Goal: Navigation & Orientation: Find specific page/section

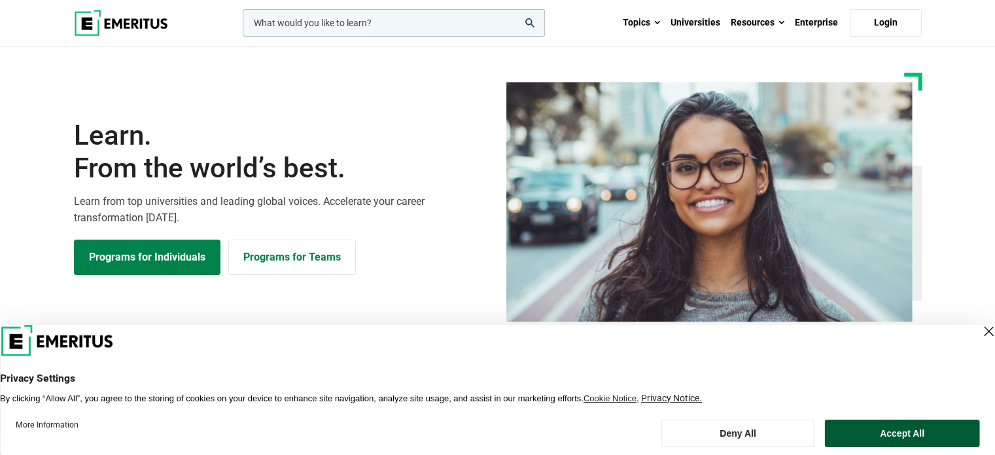
click at [890, 436] on button "Accept All" at bounding box center [902, 432] width 154 height 27
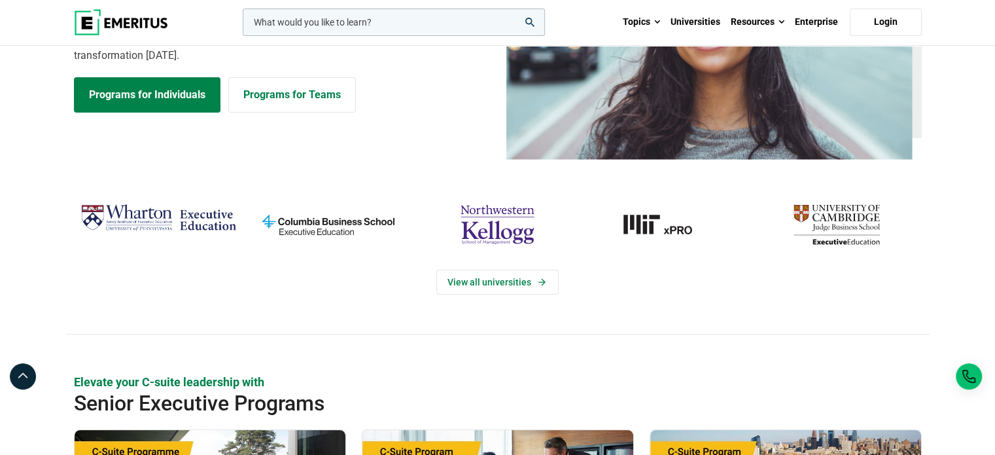
scroll to position [131, 0]
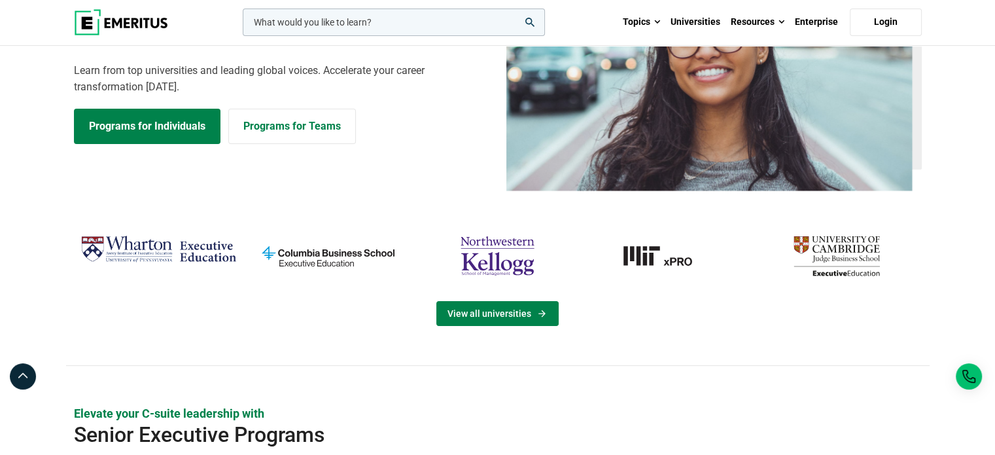
click at [530, 305] on link "View all universities" at bounding box center [497, 313] width 122 height 25
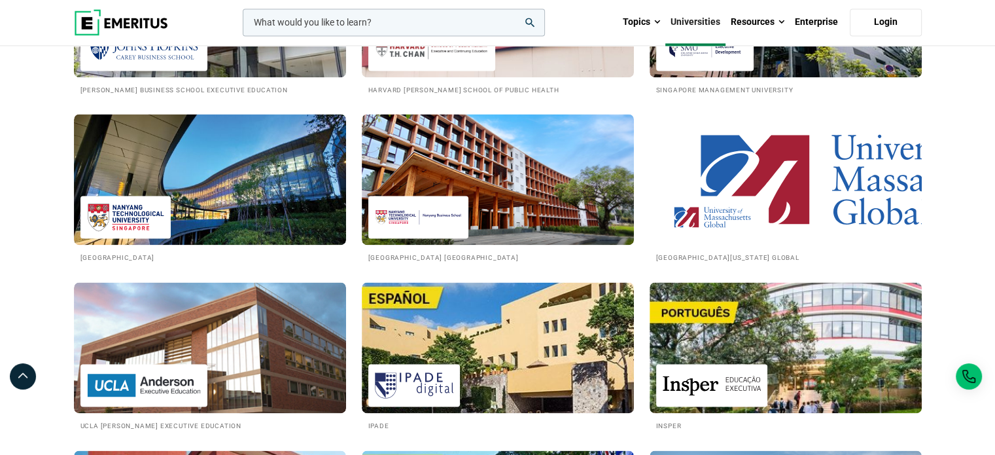
scroll to position [1742, 0]
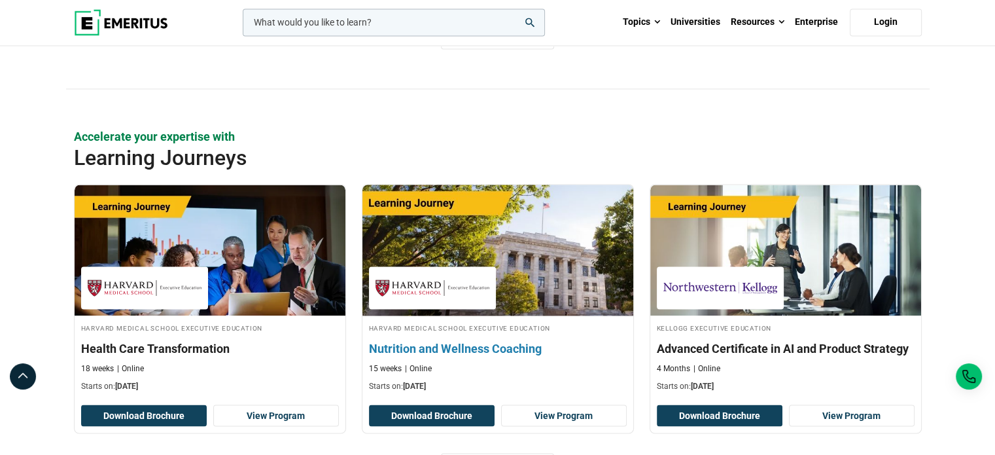
scroll to position [2158, 0]
